Goal: Navigation & Orientation: Find specific page/section

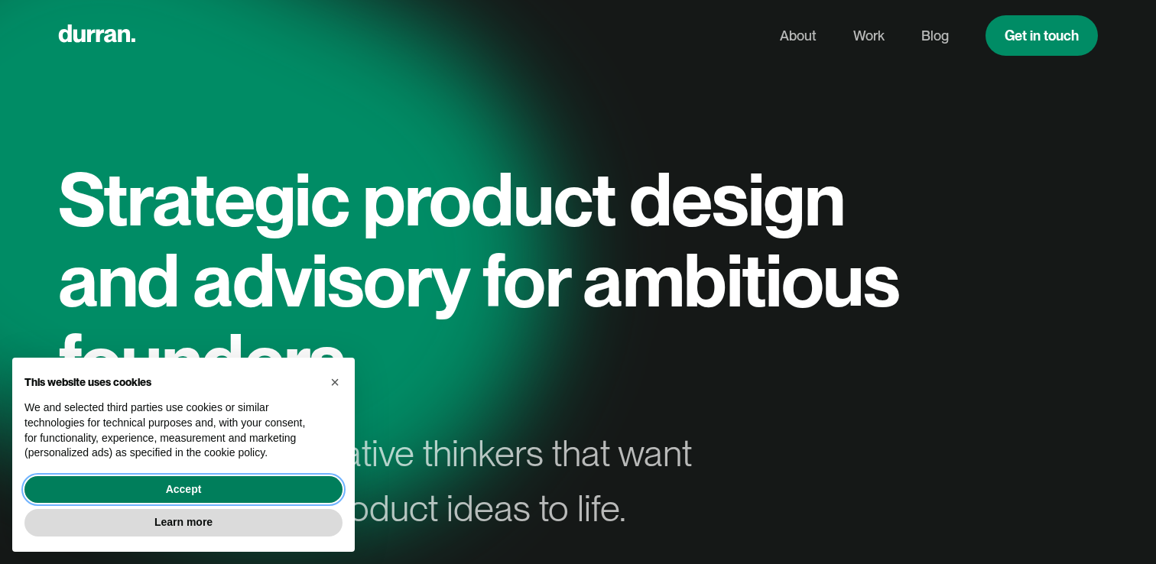
click at [309, 491] on button "Accept" at bounding box center [183, 490] width 318 height 28
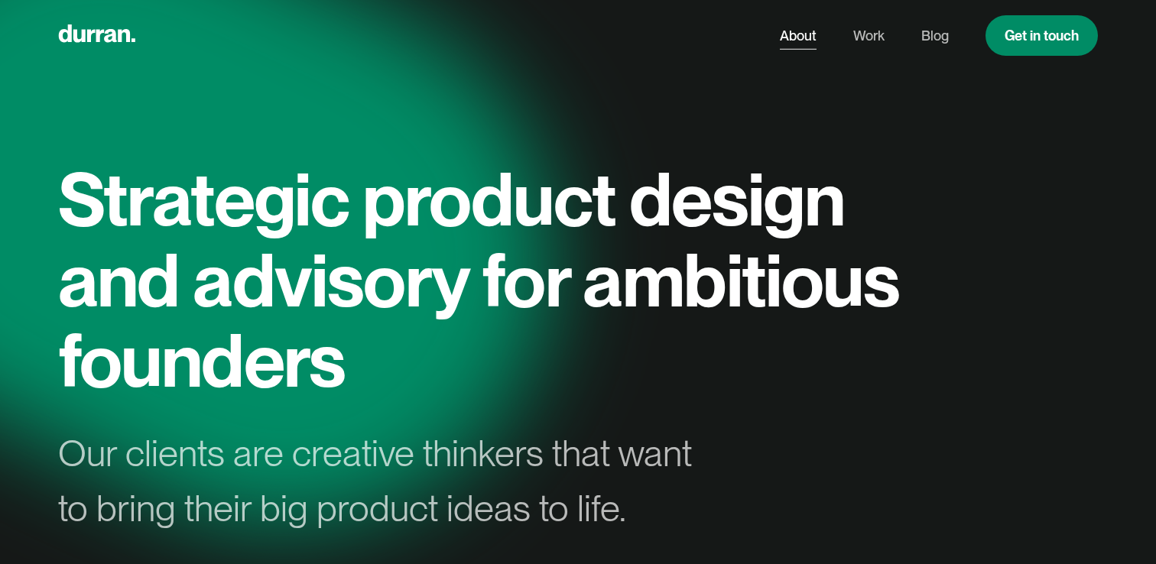
click at [794, 27] on link "About" at bounding box center [798, 35] width 37 height 29
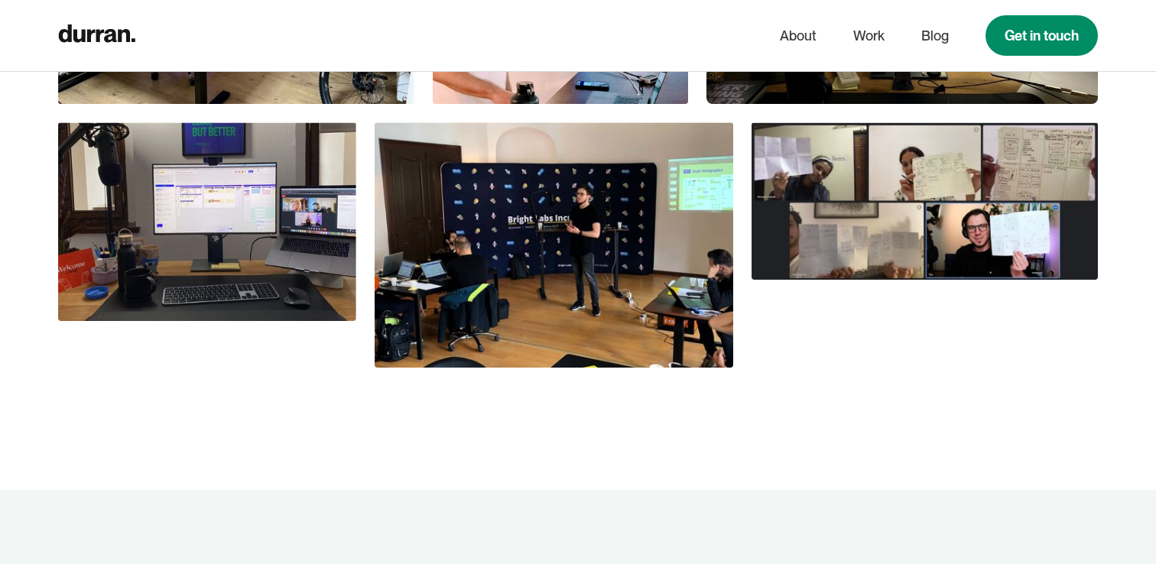
scroll to position [1197, 0]
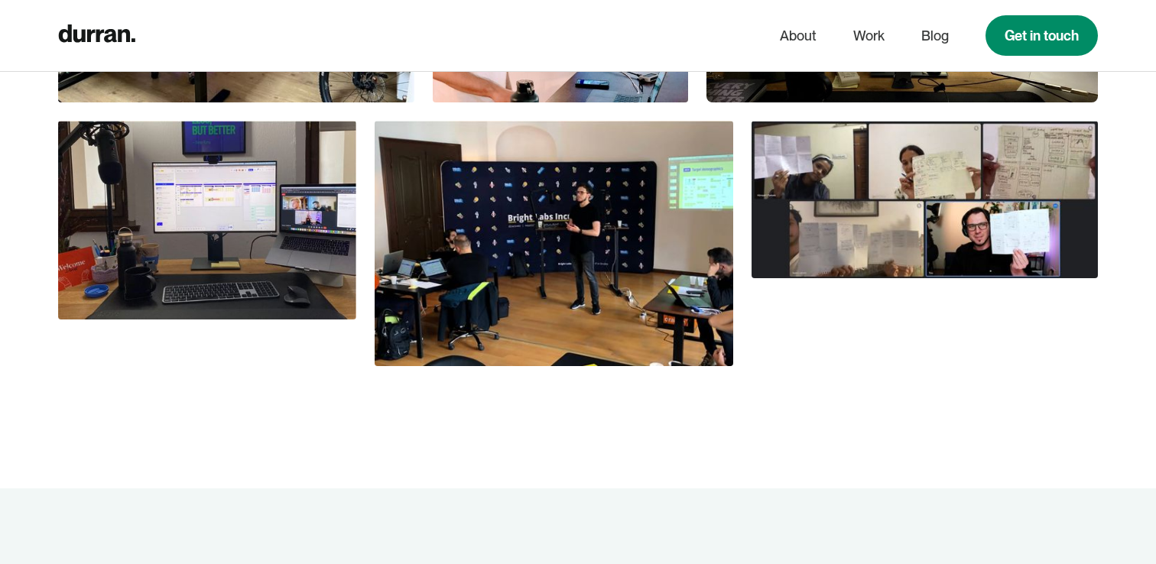
click at [610, 188] on img at bounding box center [554, 243] width 358 height 245
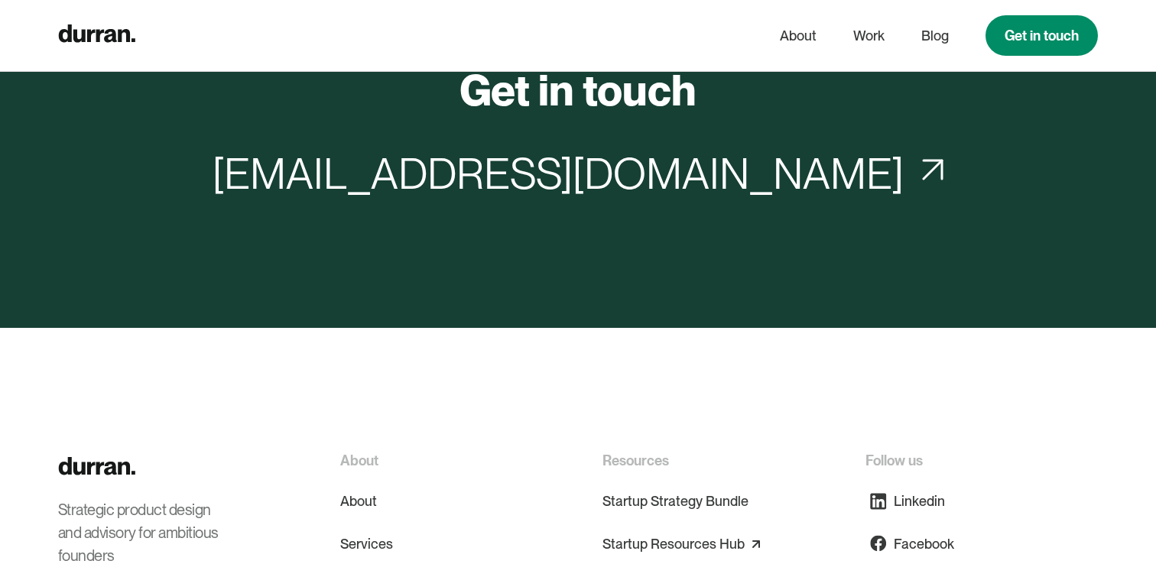
scroll to position [6774, 0]
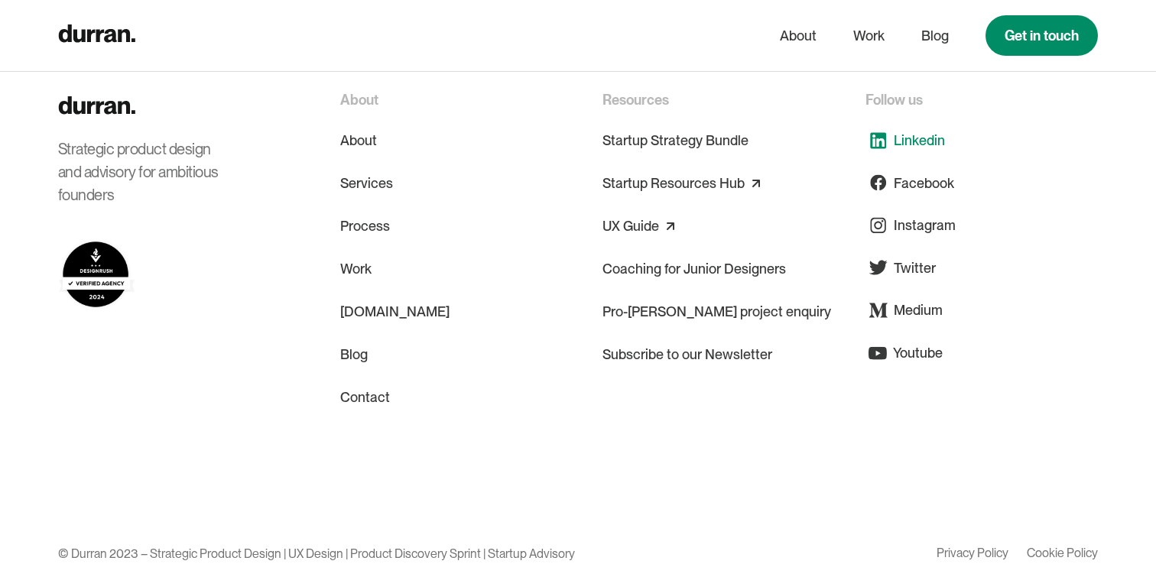
click at [910, 130] on div "Linkedin" at bounding box center [919, 140] width 51 height 21
